Goal: Transaction & Acquisition: Purchase product/service

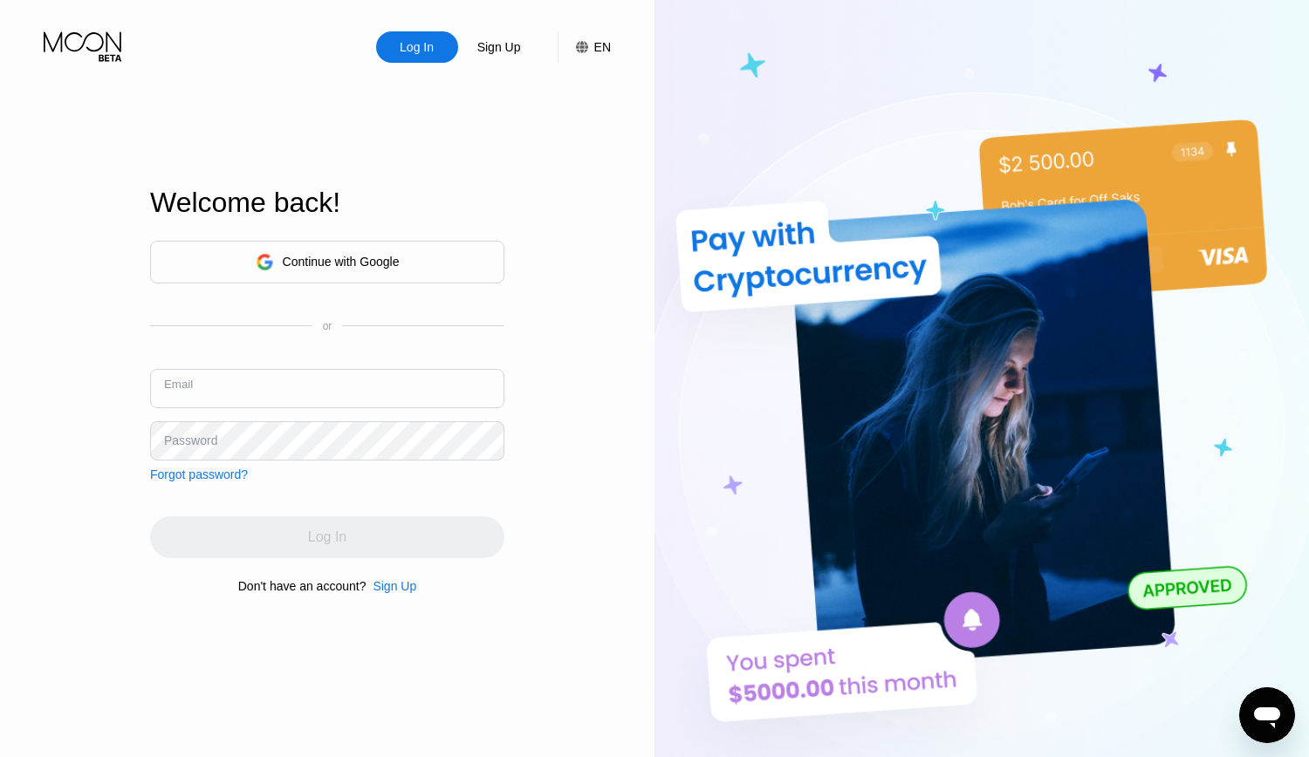
click at [393, 397] on input "text" at bounding box center [327, 388] width 354 height 39
paste input "[EMAIL_ADDRESS][DOMAIN_NAME]"
type input "[EMAIL_ADDRESS][DOMAIN_NAME]"
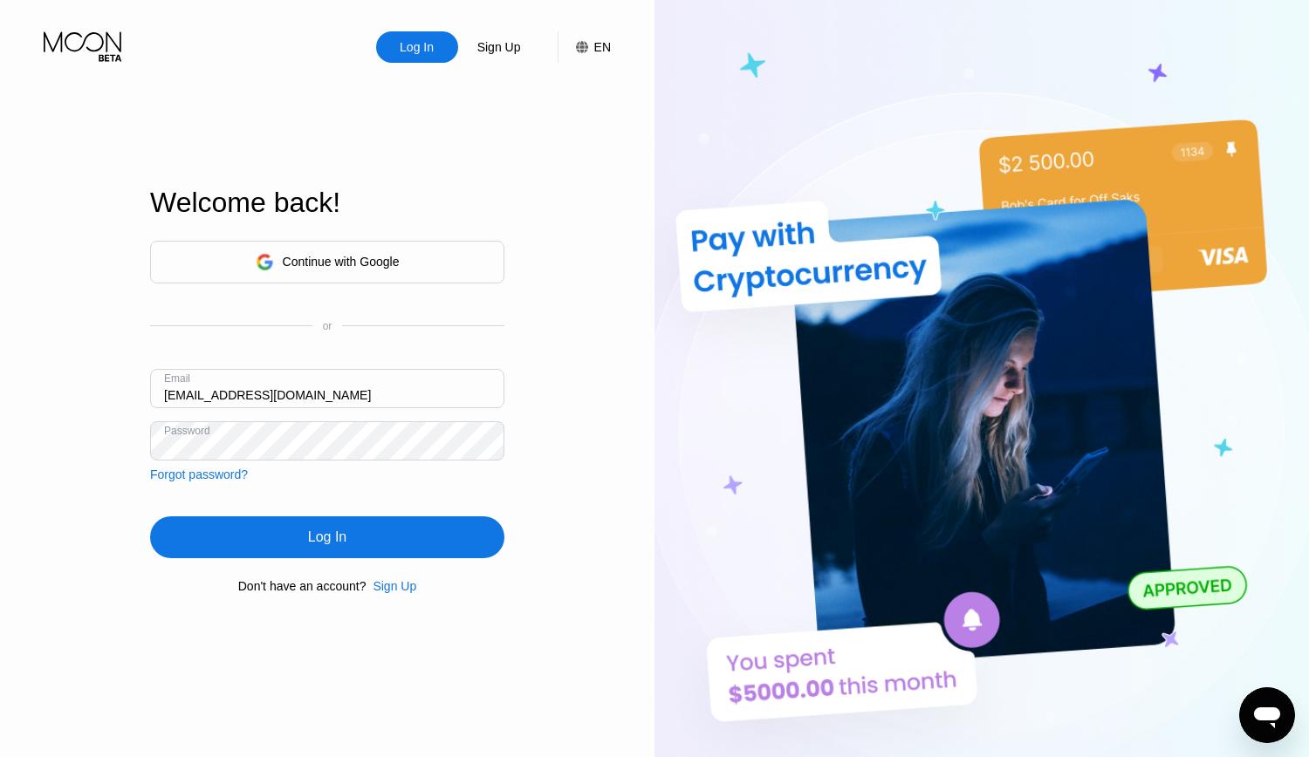
click at [318, 539] on div "Log In" at bounding box center [327, 537] width 38 height 17
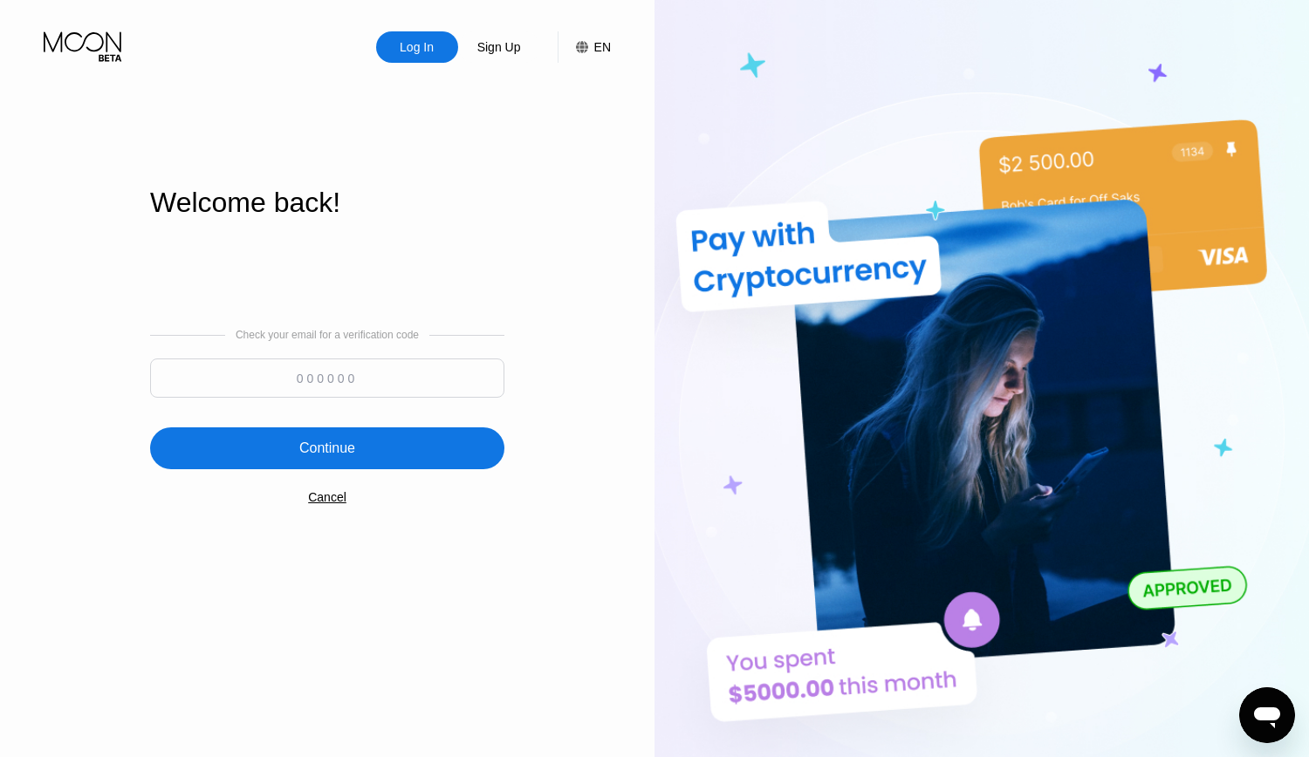
click at [363, 375] on input at bounding box center [327, 378] width 354 height 39
paste input "359547"
type input "359547"
click at [325, 450] on div "Continue" at bounding box center [327, 448] width 56 height 17
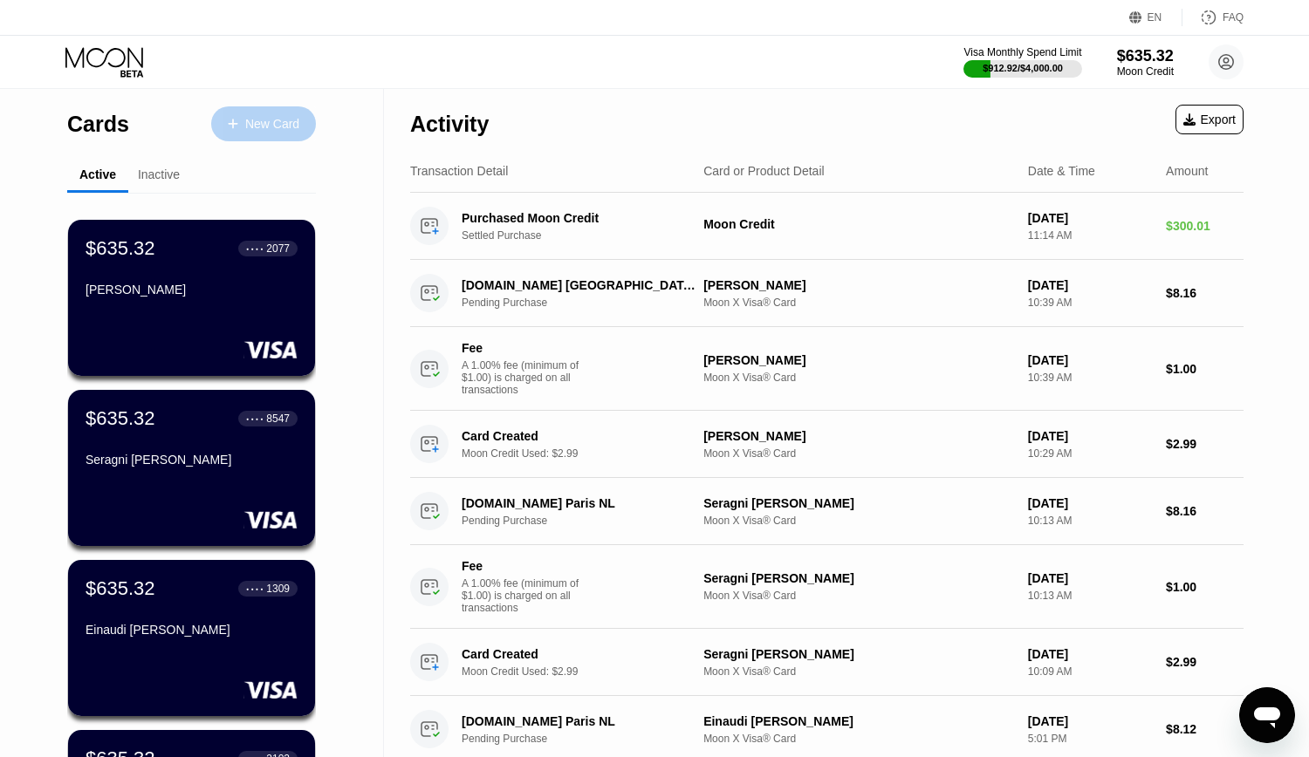
click at [255, 117] on div "New Card" at bounding box center [272, 124] width 54 height 15
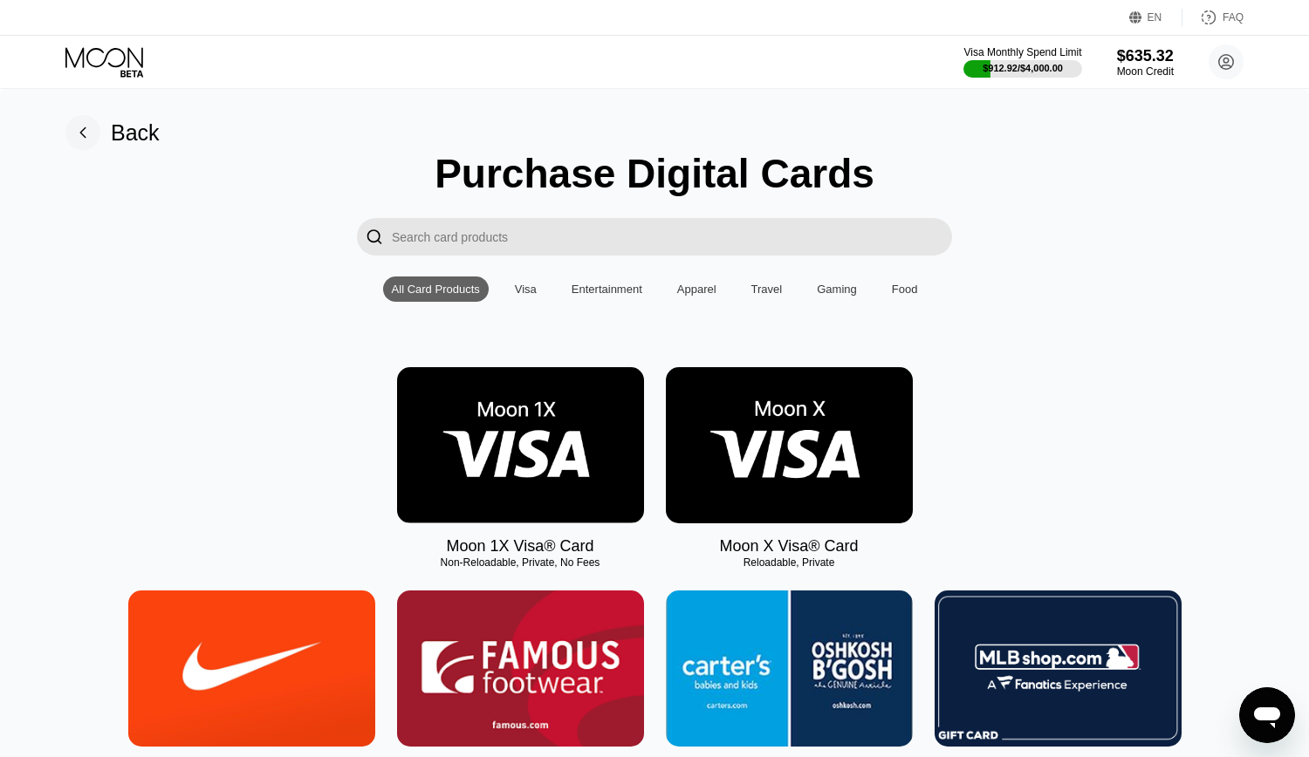
click at [810, 444] on img at bounding box center [789, 445] width 247 height 156
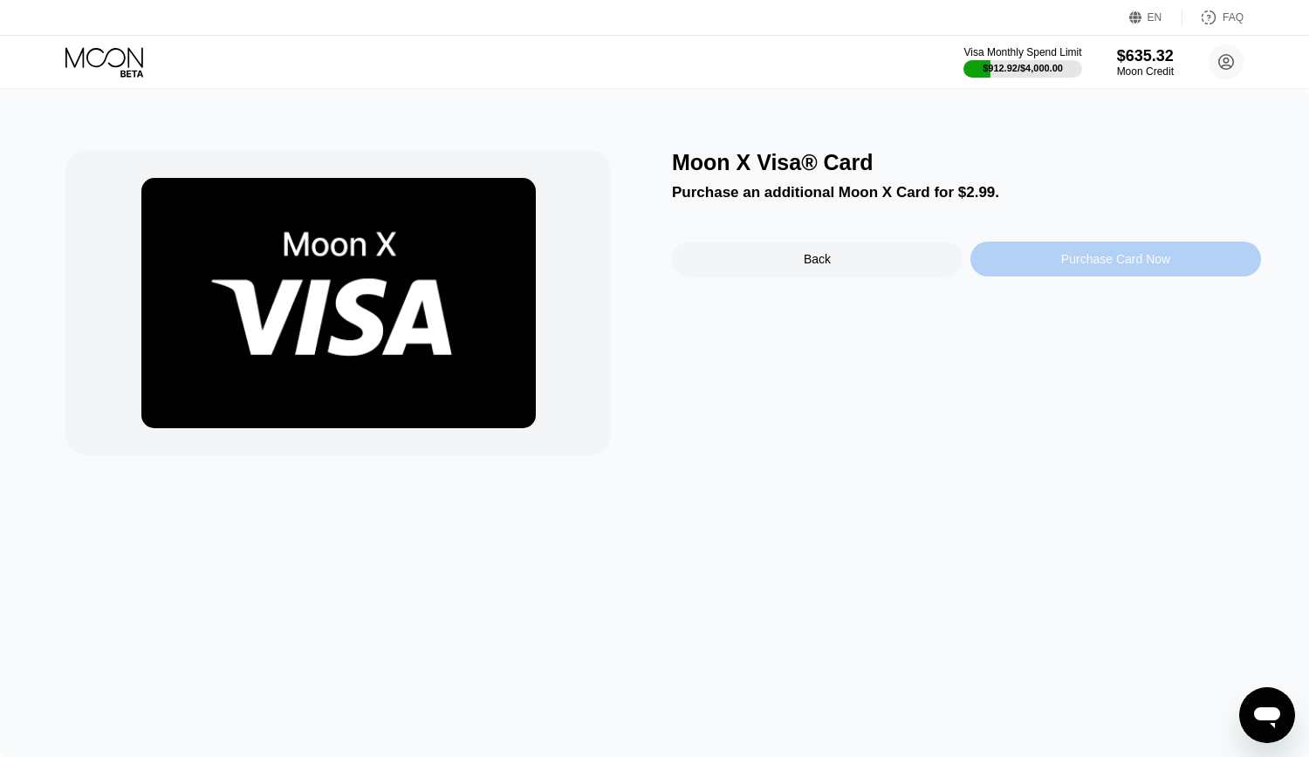
click at [1141, 266] on div "Purchase Card Now" at bounding box center [1115, 259] width 109 height 14
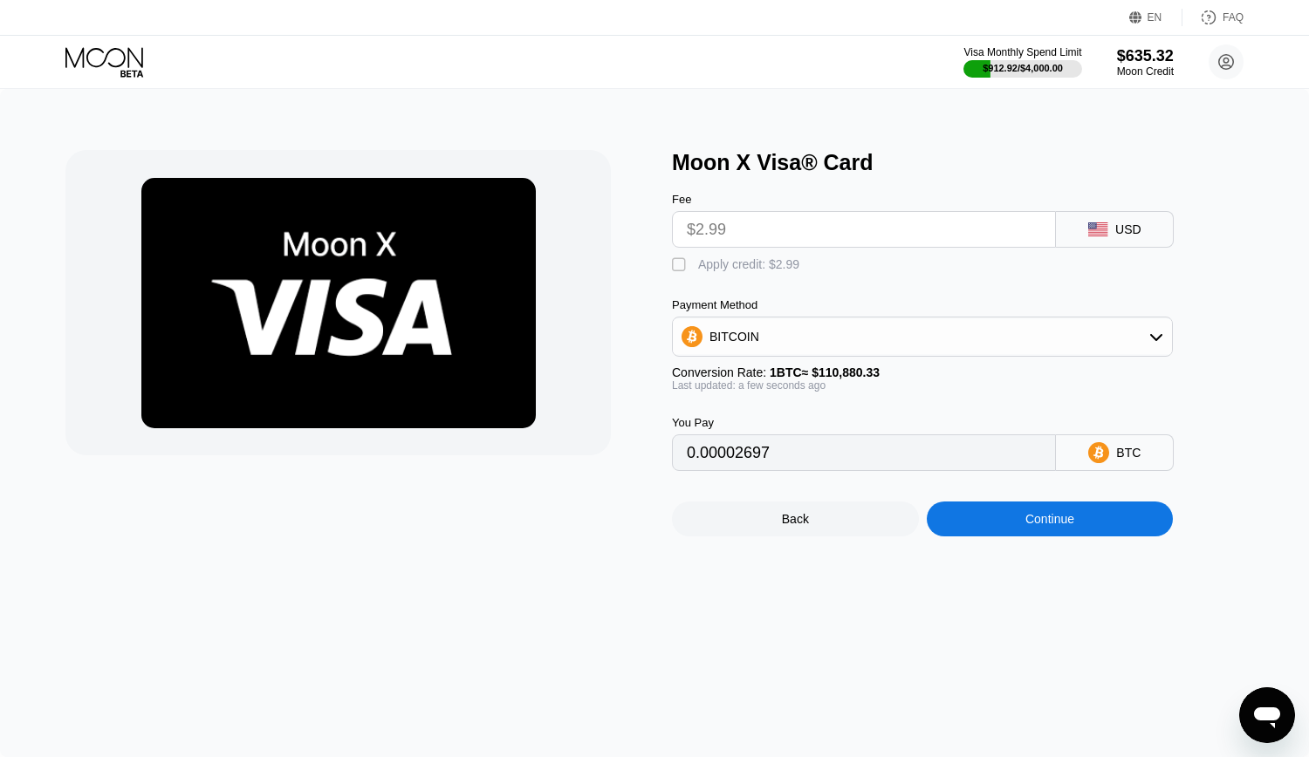
click at [687, 270] on div "" at bounding box center [680, 265] width 17 height 17
type input "0"
click at [1065, 526] on div "Continue" at bounding box center [1049, 519] width 49 height 14
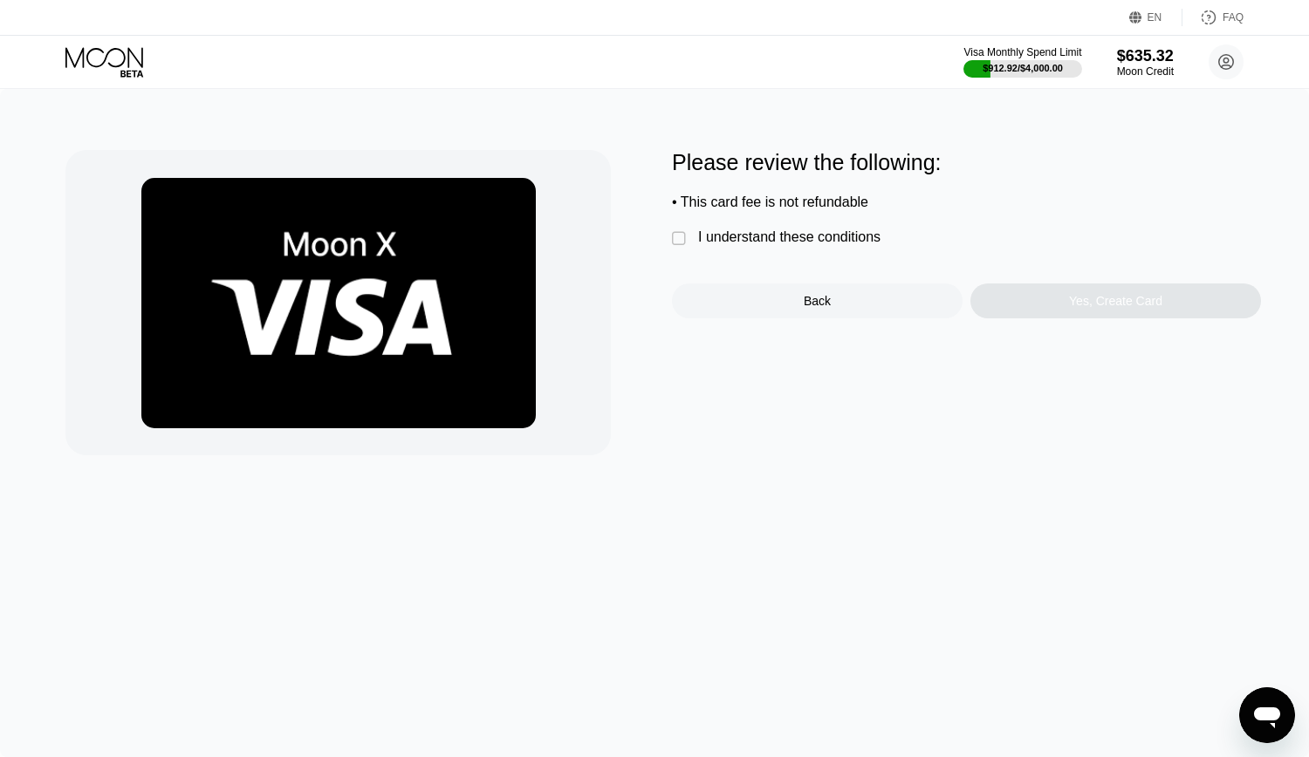
click at [798, 238] on div "I understand these conditions" at bounding box center [789, 237] width 182 height 16
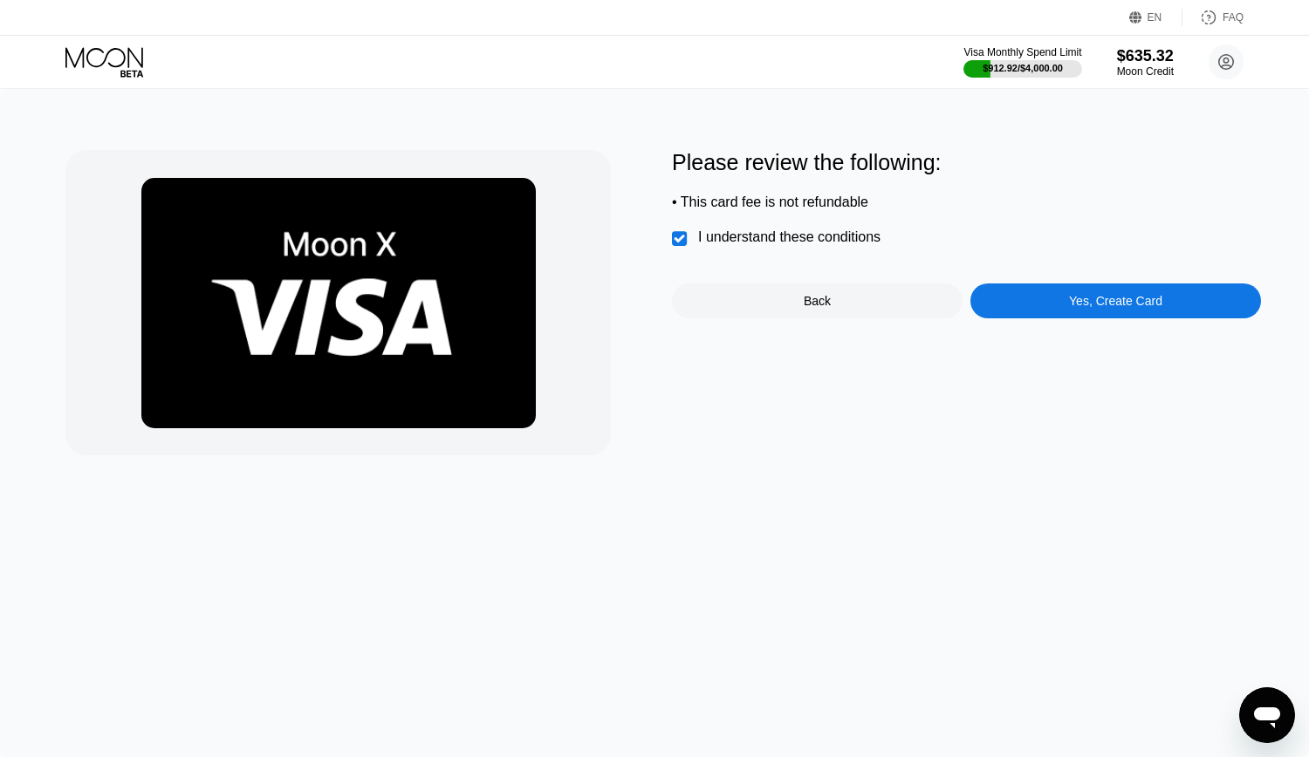
click at [1114, 305] on div "Yes, Create Card" at bounding box center [1115, 301] width 93 height 14
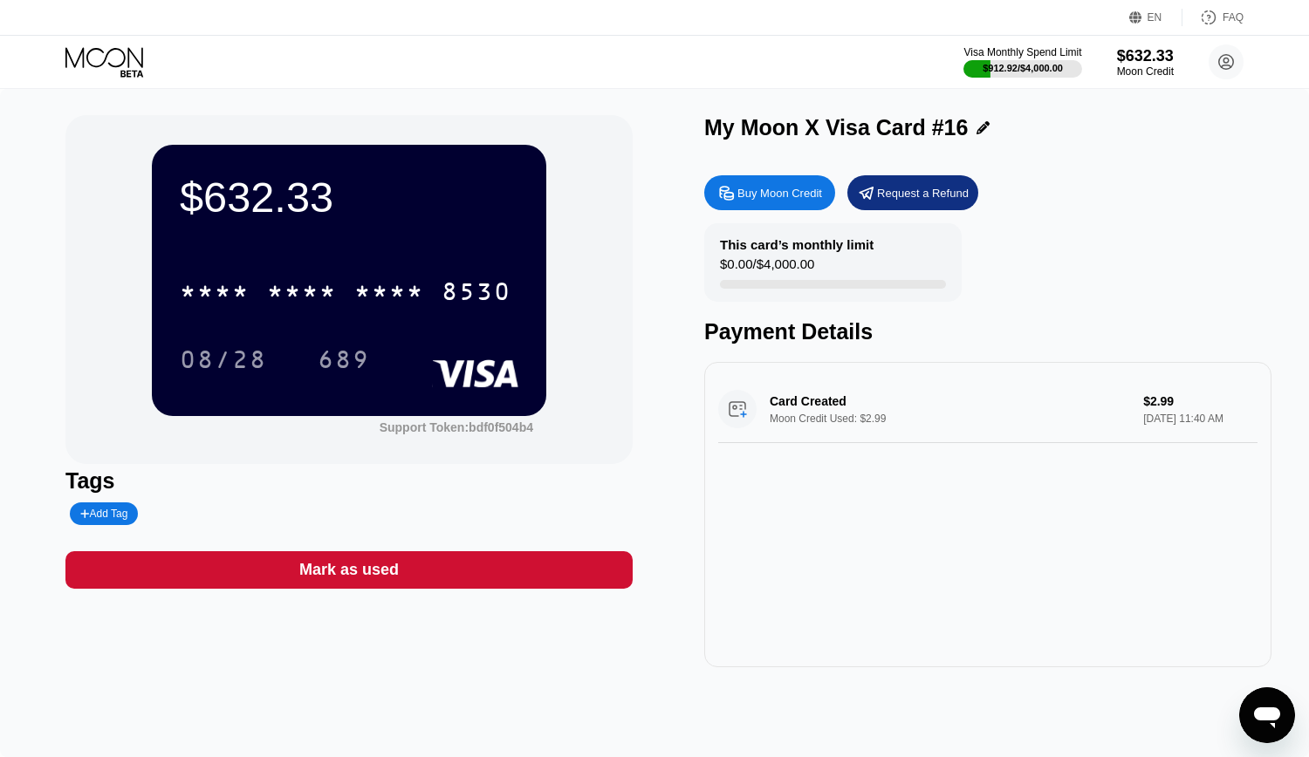
click at [976, 128] on icon at bounding box center [982, 127] width 13 height 13
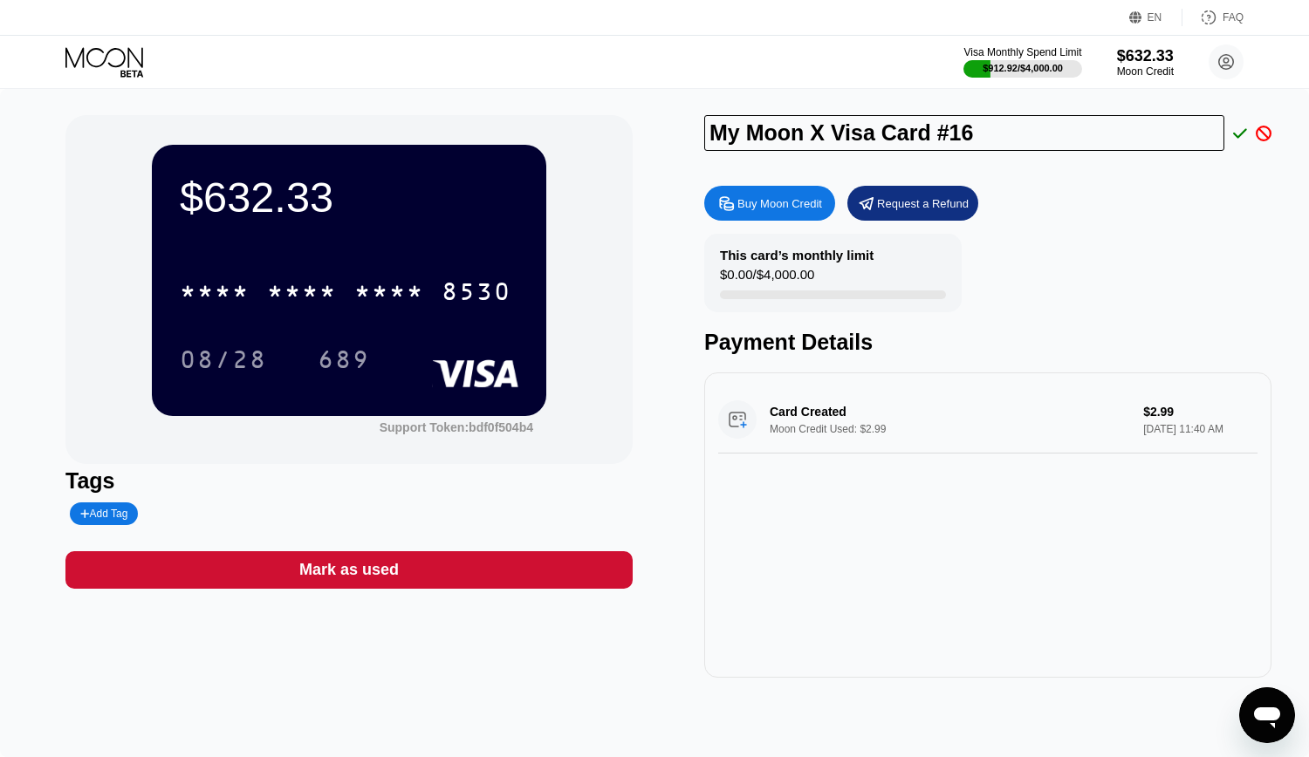
drag, startPoint x: 1007, startPoint y: 127, endPoint x: 452, endPoint y: 127, distance: 555.0
click at [704, 130] on input "My Moon X Visa Card #16" at bounding box center [964, 133] width 520 height 36
paste input "santacroceedoardo"
click at [817, 134] on input "santacroceedoardo" at bounding box center [964, 133] width 520 height 36
drag, startPoint x: 836, startPoint y: 134, endPoint x: 825, endPoint y: 134, distance: 10.5
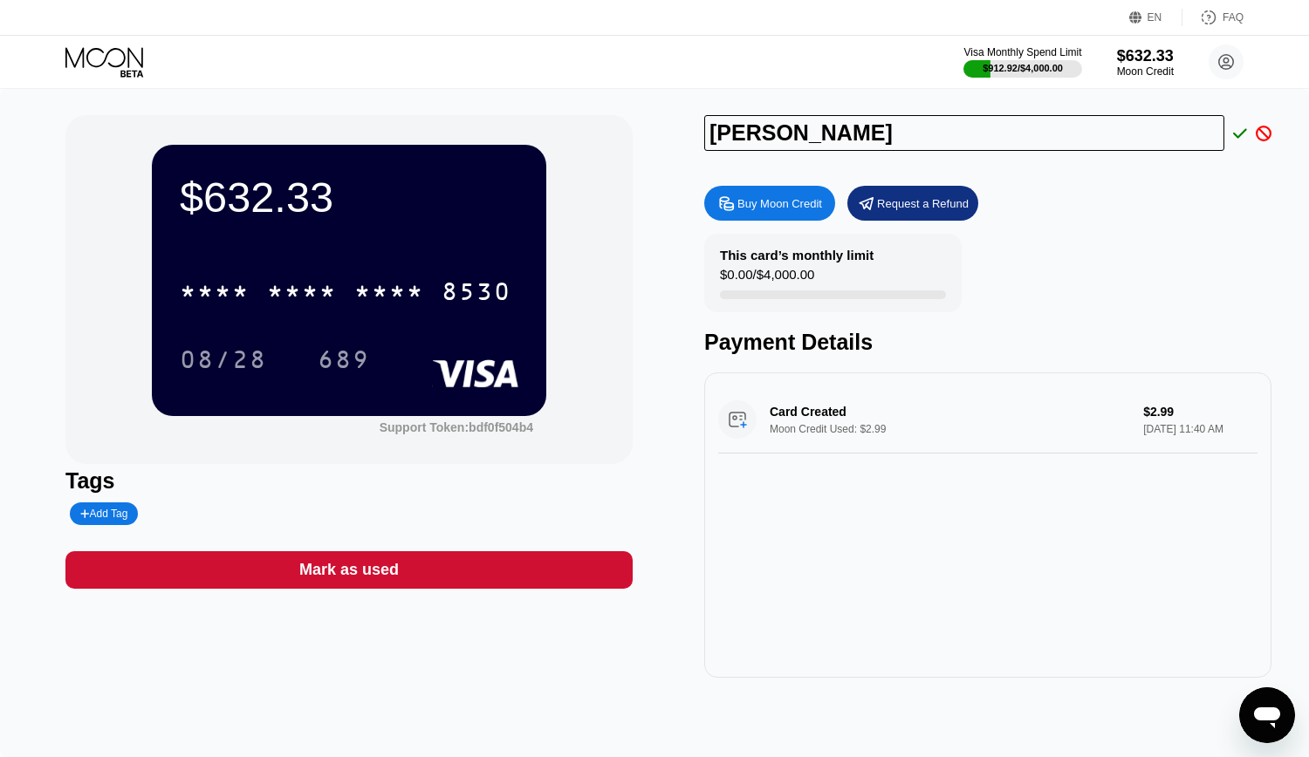
click at [825, 134] on input "santacroce edoardo" at bounding box center [964, 133] width 520 height 36
drag, startPoint x: 977, startPoint y: 134, endPoint x: 837, endPoint y: 149, distance: 141.3
click at [976, 134] on input "santacroce Edoardo" at bounding box center [964, 133] width 520 height 36
drag, startPoint x: 716, startPoint y: 134, endPoint x: 706, endPoint y: 129, distance: 11.7
click at [707, 130] on input "santacroce Edoardo" at bounding box center [964, 133] width 520 height 36
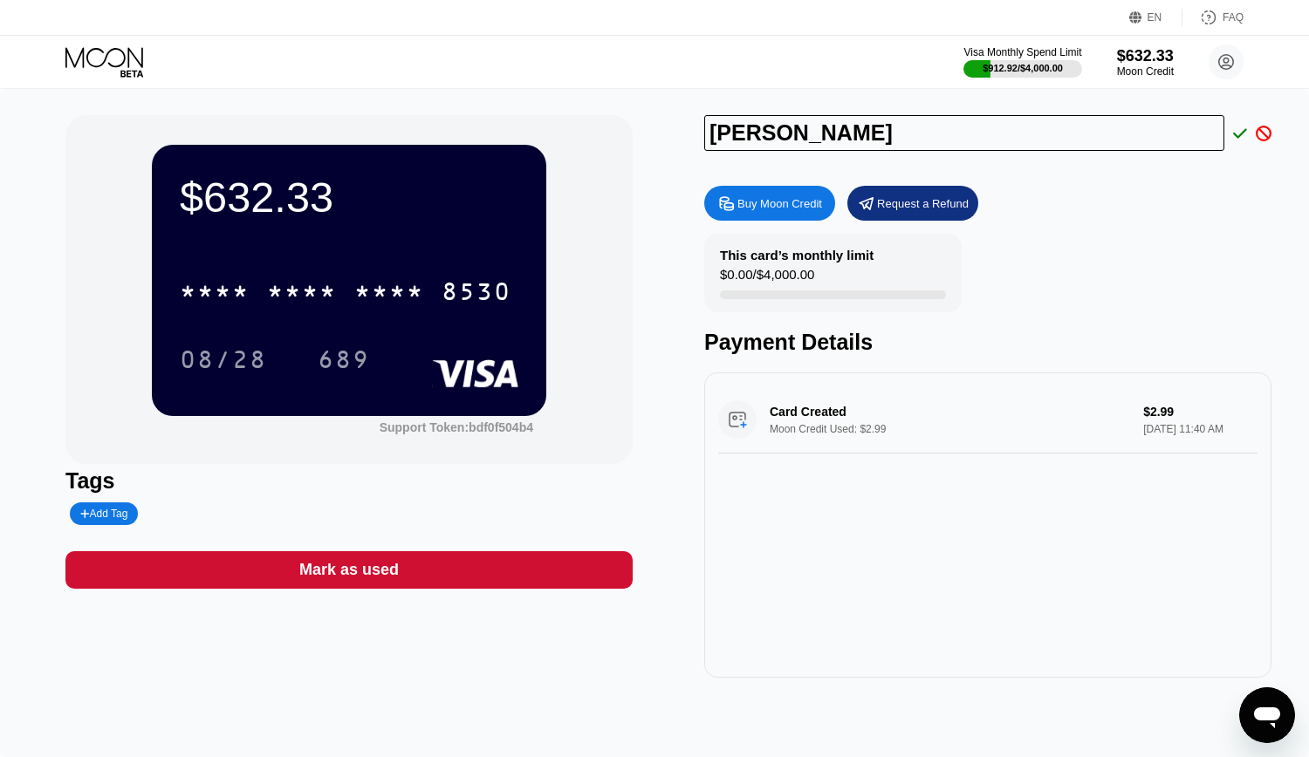
click at [955, 136] on input "[PERSON_NAME]" at bounding box center [964, 133] width 520 height 36
type input "[PERSON_NAME]"
click at [1240, 134] on icon at bounding box center [1240, 134] width 14 height 16
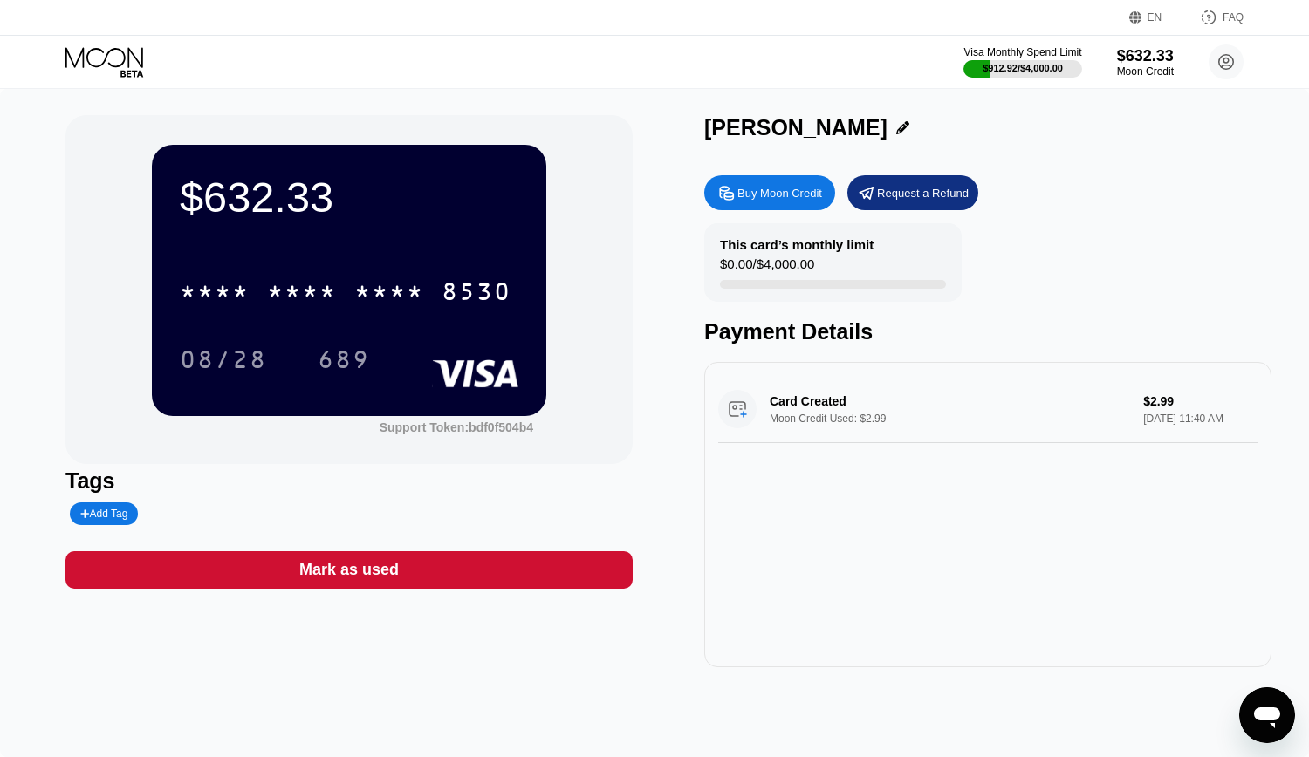
drag, startPoint x: 704, startPoint y: 127, endPoint x: 900, endPoint y: 132, distance: 195.5
click at [887, 132] on div "[PERSON_NAME]" at bounding box center [795, 127] width 183 height 25
copy div "[PERSON_NAME]"
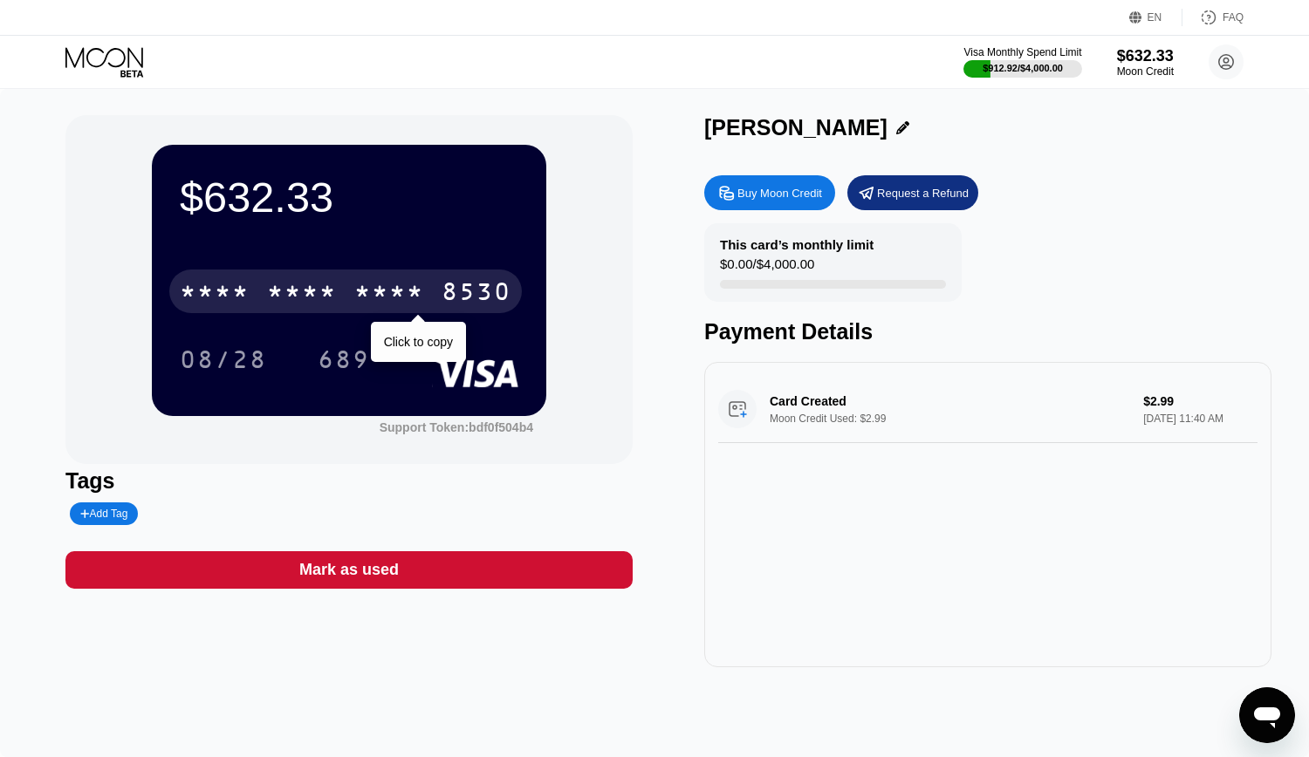
click at [298, 292] on div "* * * *" at bounding box center [302, 294] width 70 height 28
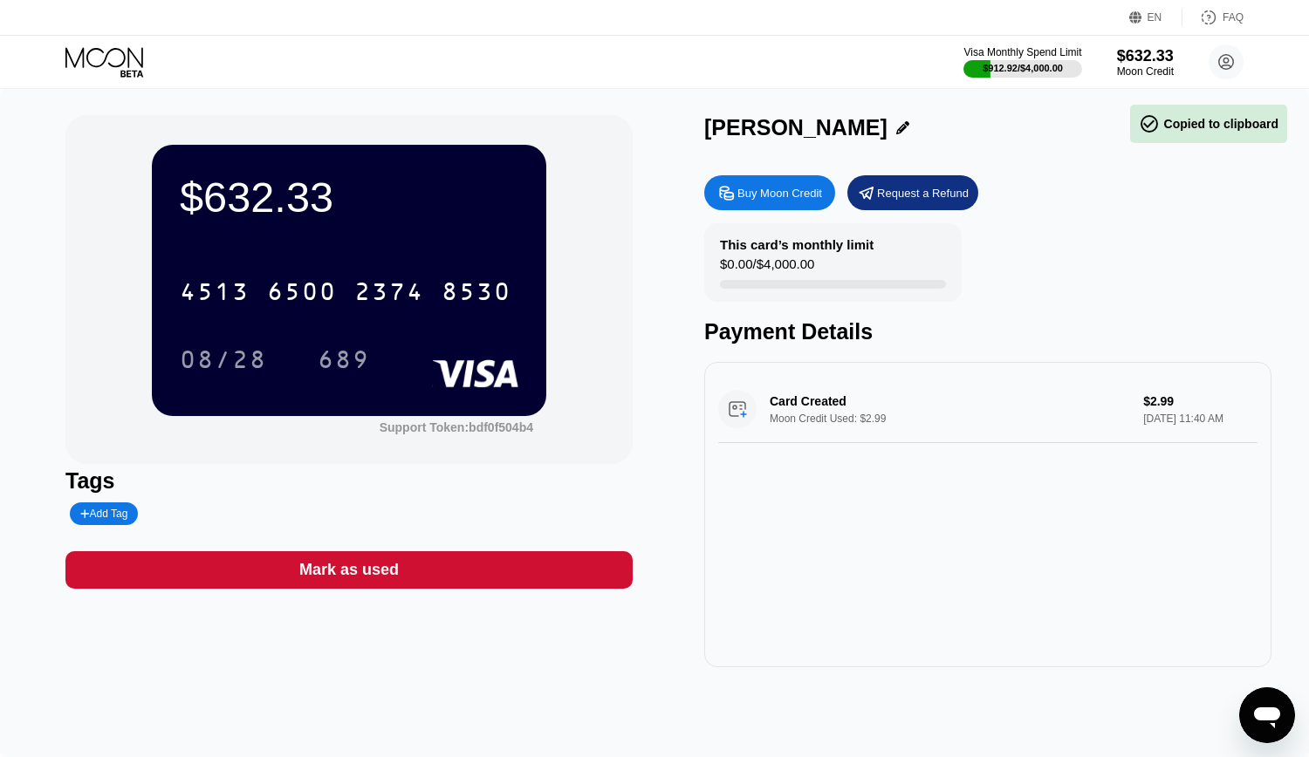
click at [223, 360] on div "08/28" at bounding box center [223, 362] width 87 height 28
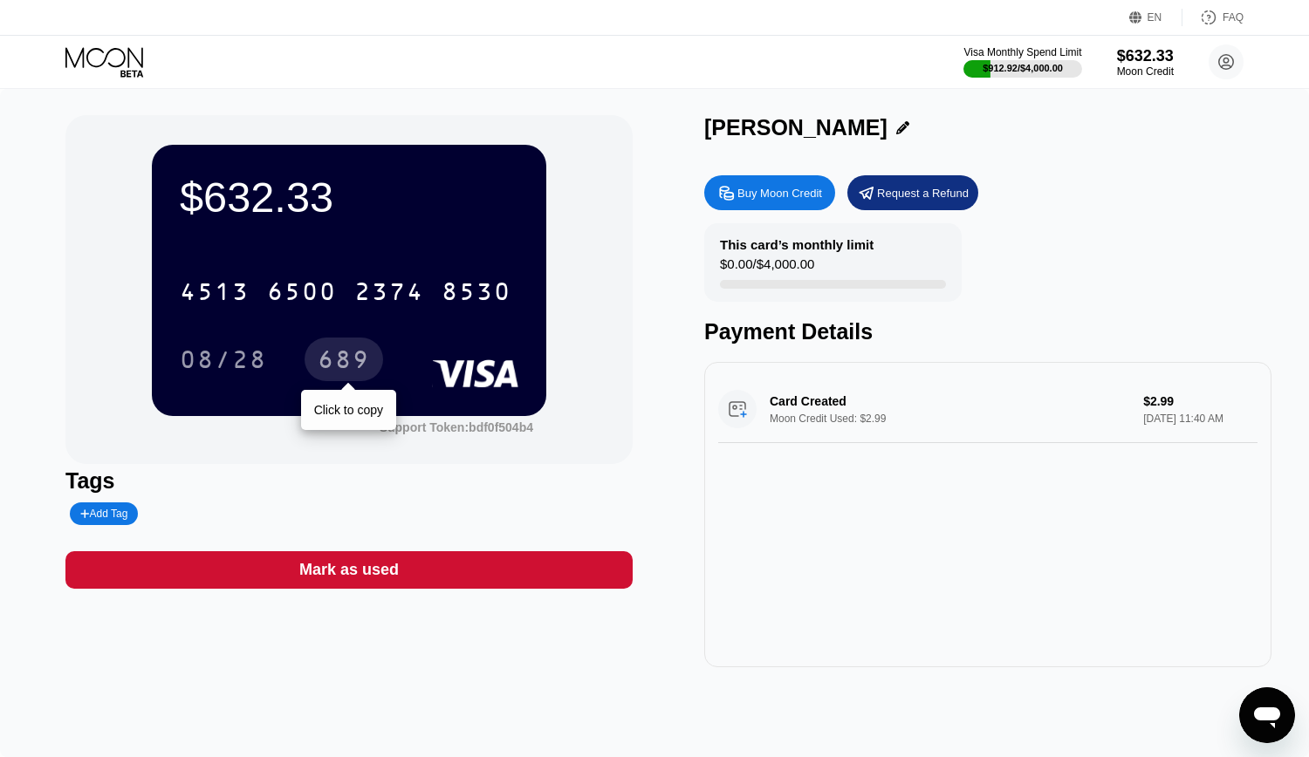
click at [332, 367] on div "689" at bounding box center [344, 362] width 52 height 28
click at [0, 261] on div "$632.33 4513 6500 2374 8530 08/28 689 Support Token: bdf0f504b4 Tags Add Tag Ma…" at bounding box center [654, 423] width 1309 height 668
click at [822, 44] on div "Visa Monthly Spend Limit $912.92 / $4,000.00 $632.33 Moon Credit [EMAIL_ADDRESS…" at bounding box center [654, 62] width 1309 height 52
click at [100, 60] on icon at bounding box center [105, 62] width 81 height 31
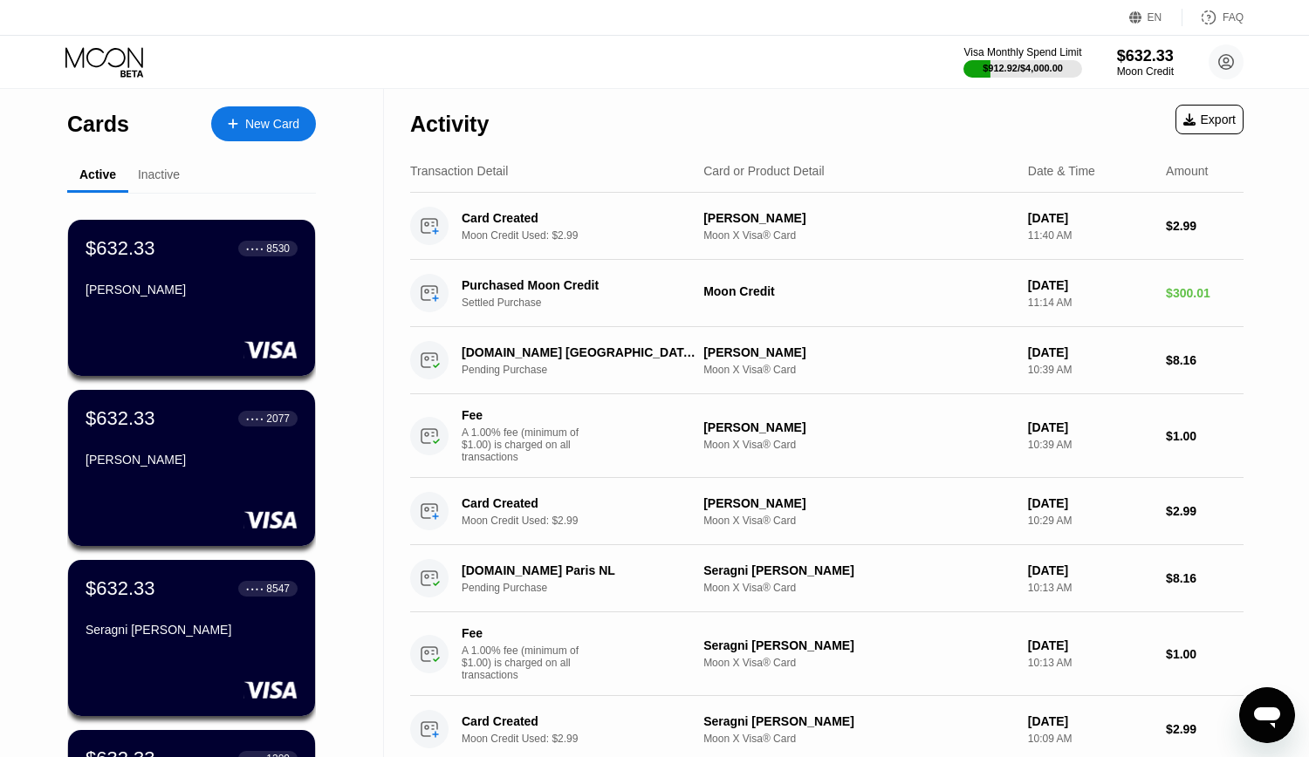
click at [608, 78] on div "Visa Monthly Spend Limit $912.92 / $4,000.00 $632.33 Moon Credit [EMAIL_ADDRESS…" at bounding box center [654, 62] width 1309 height 52
drag, startPoint x: 651, startPoint y: 69, endPoint x: 304, endPoint y: 590, distance: 626.1
click at [652, 69] on div "Visa Monthly Spend Limit $912.92 / $4,000.00 $632.33 Moon Credit [EMAIL_ADDRESS…" at bounding box center [654, 62] width 1309 height 52
